Goal: Obtain resource: Download file/media

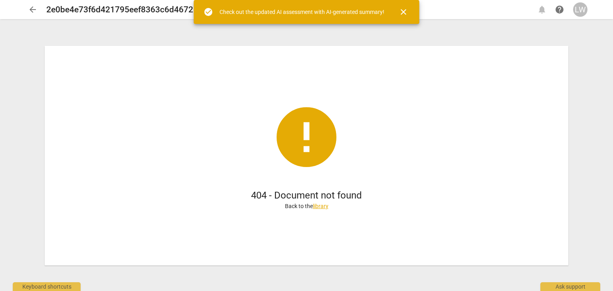
click at [405, 11] on span "close" at bounding box center [403, 12] width 10 height 10
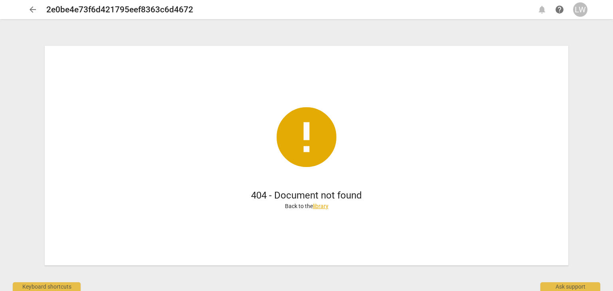
click at [323, 203] on link "library" at bounding box center [321, 206] width 16 height 6
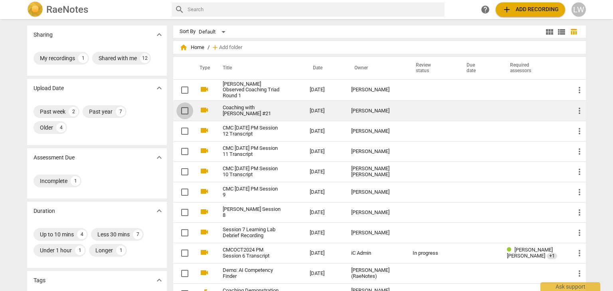
click at [184, 111] on input "checkbox" at bounding box center [184, 111] width 17 height 10
drag, startPoint x: 255, startPoint y: 110, endPoint x: 184, endPoint y: 110, distance: 71.0
click at [184, 110] on input "checkbox" at bounding box center [184, 111] width 17 height 10
click at [185, 111] on input "checkbox" at bounding box center [184, 111] width 17 height 10
checkbox input "false"
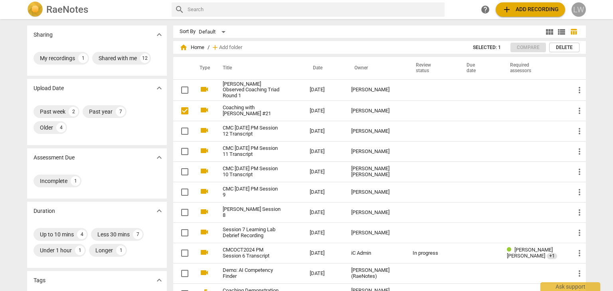
click at [578, 10] on div "LW" at bounding box center [578, 9] width 14 height 14
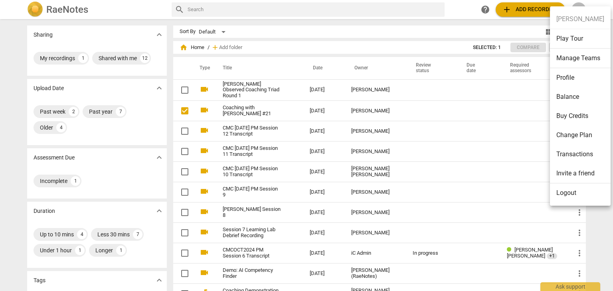
click at [523, 32] on div at bounding box center [306, 145] width 613 height 291
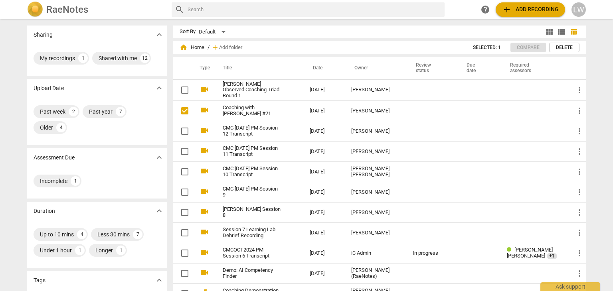
click at [561, 48] on span "Delete" at bounding box center [564, 47] width 17 height 7
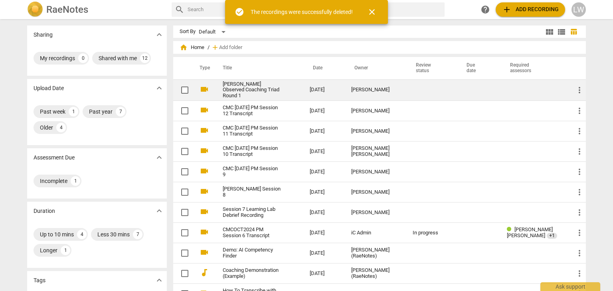
click at [251, 87] on link "[PERSON_NAME] Observed Coaching Triad Round 1" at bounding box center [252, 90] width 58 height 18
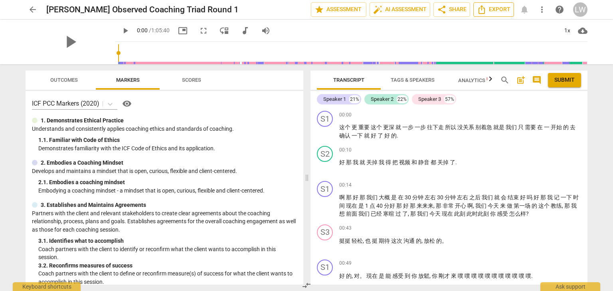
click at [495, 12] on span "Export" at bounding box center [494, 10] width 34 height 10
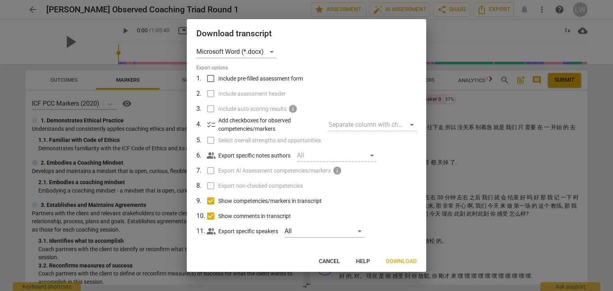
scroll to position [11, 0]
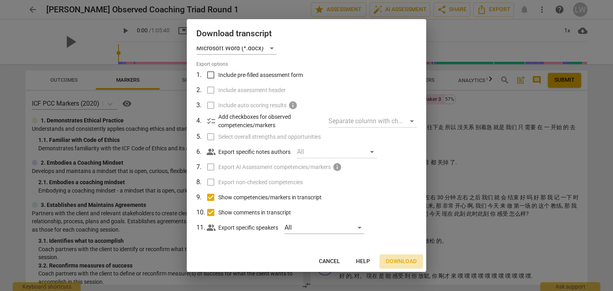
click at [400, 262] on span "Download" at bounding box center [401, 262] width 31 height 8
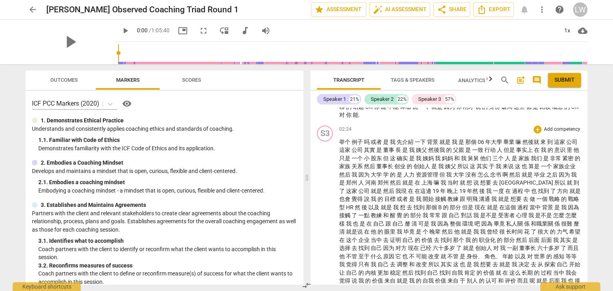
scroll to position [359, 0]
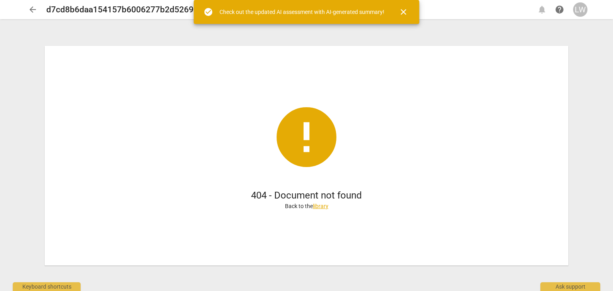
click at [272, 14] on div "Check out the updated AI assessment with AI-generated summary!" at bounding box center [301, 12] width 165 height 8
click at [402, 12] on span "close" at bounding box center [403, 12] width 10 height 10
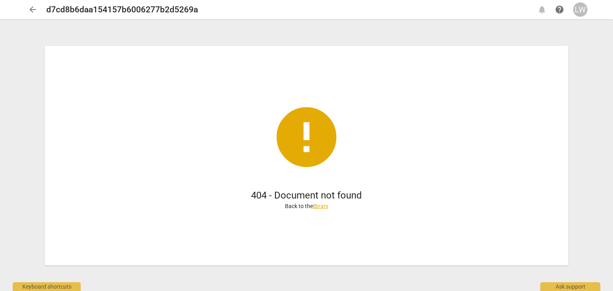
click at [317, 206] on link "library" at bounding box center [321, 206] width 16 height 6
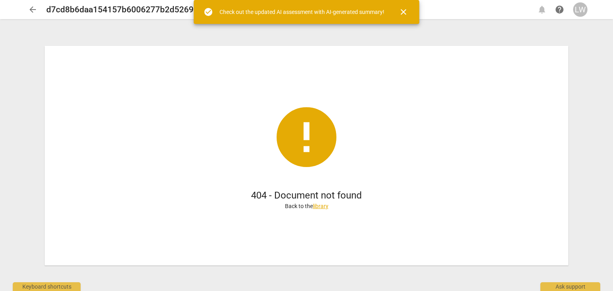
click at [321, 206] on link "library" at bounding box center [321, 206] width 16 height 6
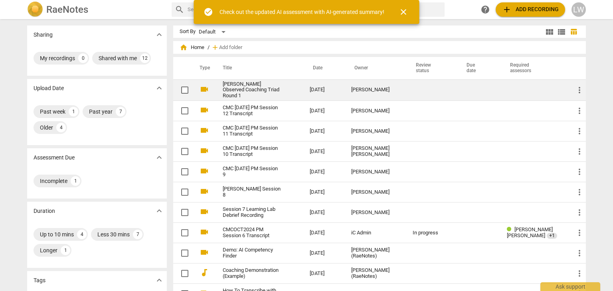
click at [237, 88] on link "[PERSON_NAME] Observed Coaching Triad Round 1" at bounding box center [252, 90] width 58 height 18
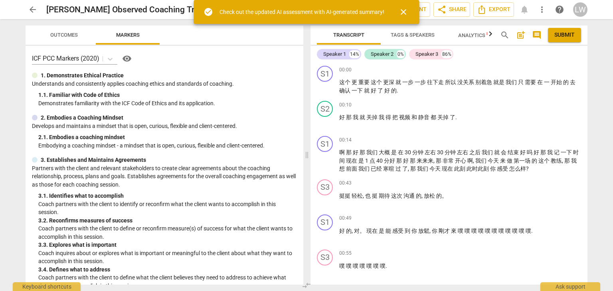
click at [65, 38] on span "Outcomes" at bounding box center [64, 35] width 47 height 11
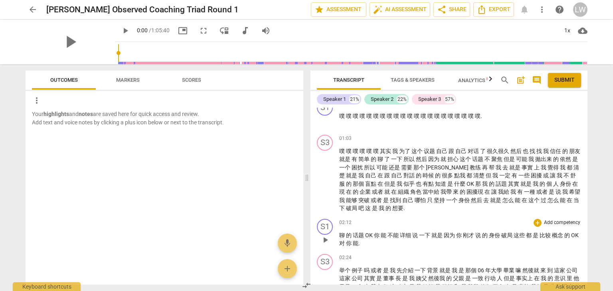
scroll to position [239, 0]
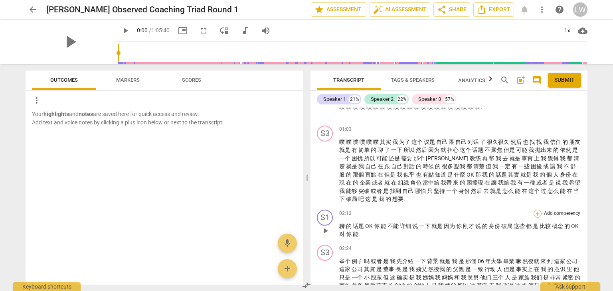
click at [535, 213] on div "+" at bounding box center [537, 214] width 8 height 8
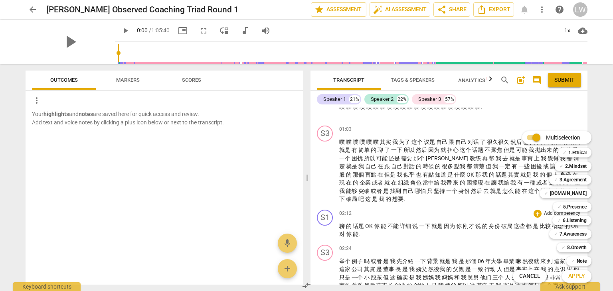
click at [493, 211] on div at bounding box center [306, 145] width 613 height 291
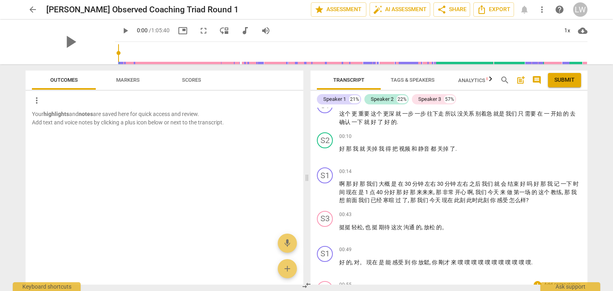
scroll to position [0, 0]
